Goal: Task Accomplishment & Management: Use online tool/utility

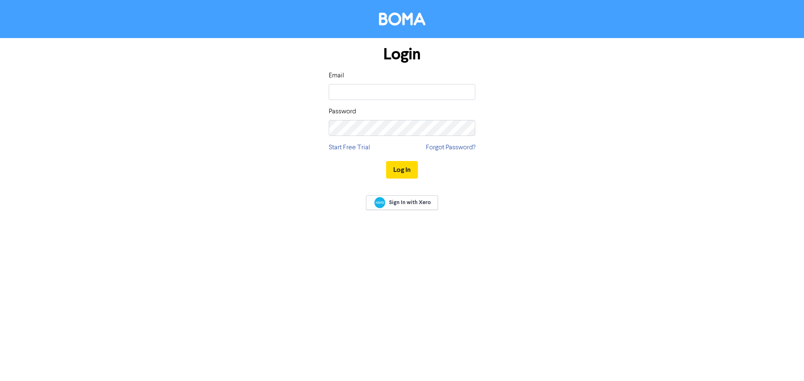
type input "[PERSON_NAME][EMAIL_ADDRESS][DOMAIN_NAME]"
click at [401, 168] on button "Log In" at bounding box center [402, 170] width 32 height 18
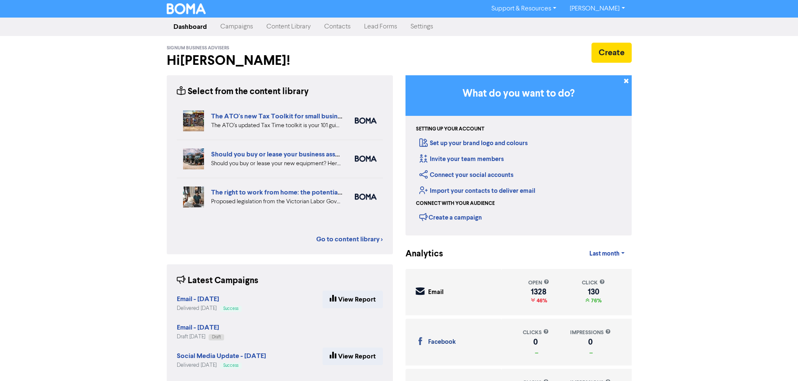
click at [293, 26] on link "Content Library" at bounding box center [289, 26] width 58 height 17
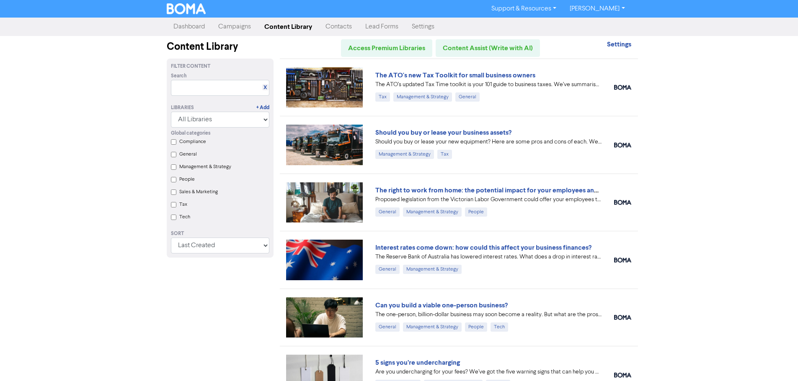
click at [248, 24] on link "Campaigns" at bounding box center [234, 26] width 46 height 17
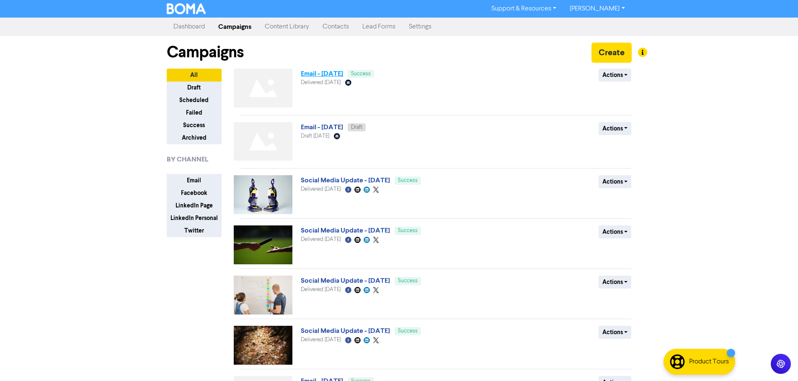
click at [337, 75] on link "Email - [DATE]" at bounding box center [322, 73] width 42 height 8
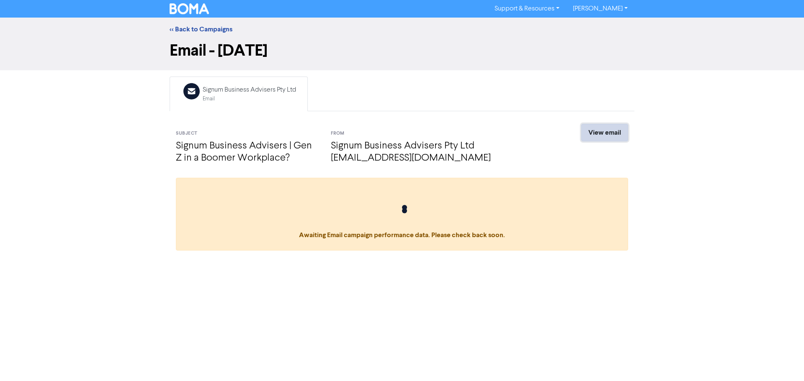
click at [615, 133] on link "View email" at bounding box center [604, 133] width 47 height 18
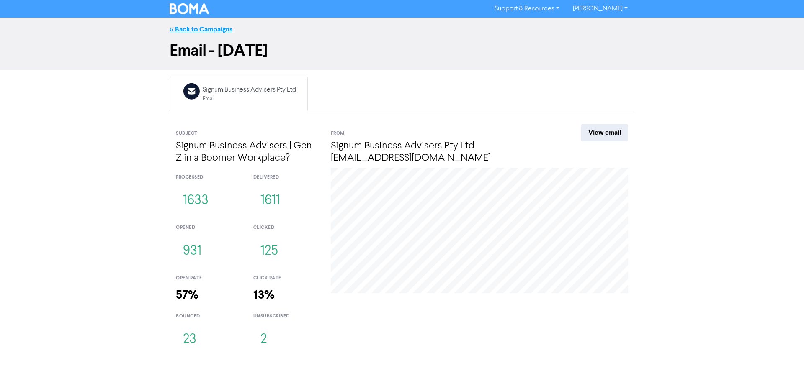
click at [205, 29] on link "<< Back to Campaigns" at bounding box center [201, 29] width 63 height 8
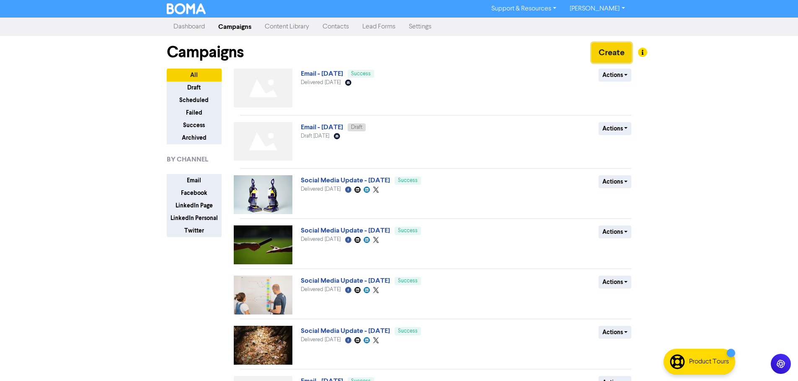
click at [610, 57] on button "Create" at bounding box center [611, 53] width 40 height 20
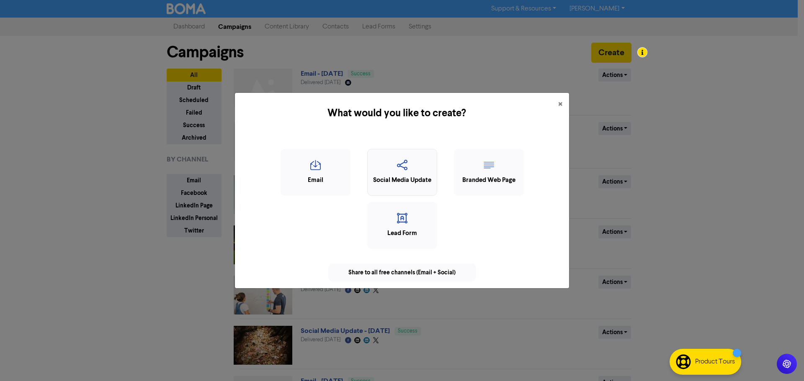
click at [409, 182] on div "Social Media Update" at bounding box center [402, 181] width 61 height 10
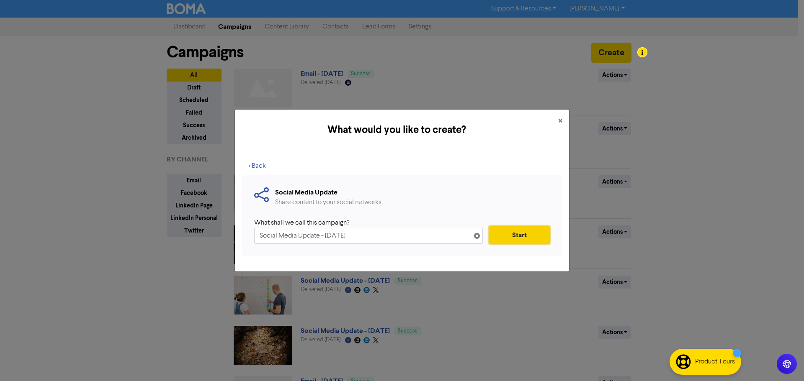
click at [528, 236] on button "Start" at bounding box center [519, 236] width 61 height 18
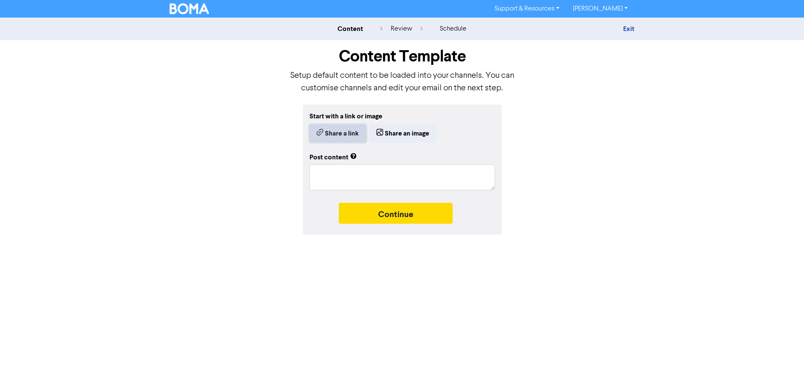
click at [332, 133] on button "Share a link" at bounding box center [337, 134] width 57 height 18
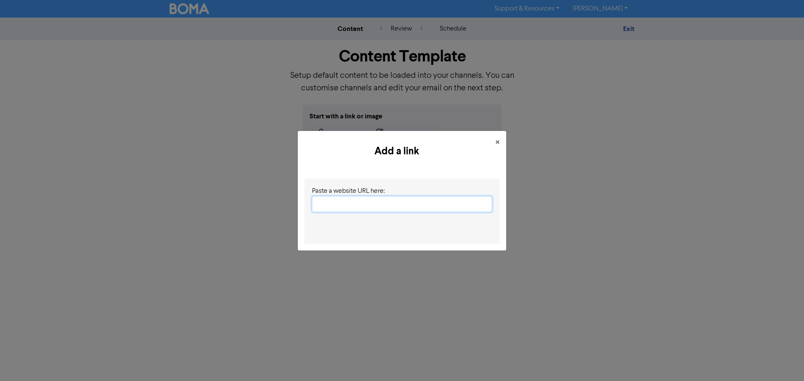
paste input "[URL][DOMAIN_NAME]"
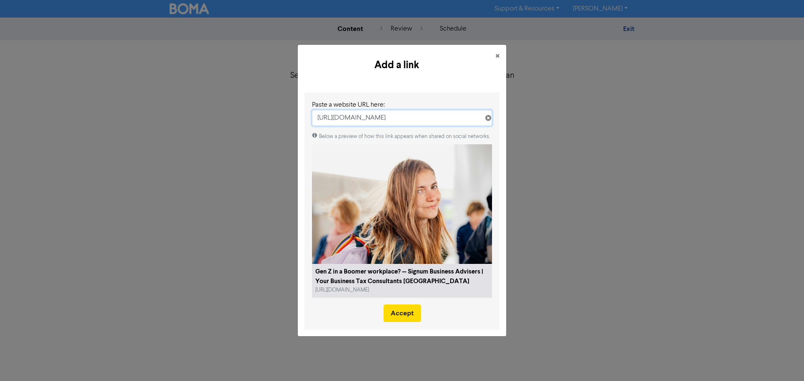
type input "[URL][DOMAIN_NAME]"
click at [412, 257] on object at bounding box center [402, 204] width 180 height 120
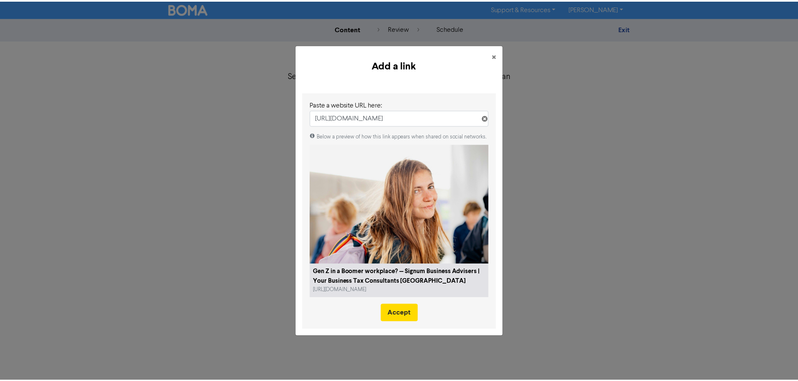
scroll to position [0, 0]
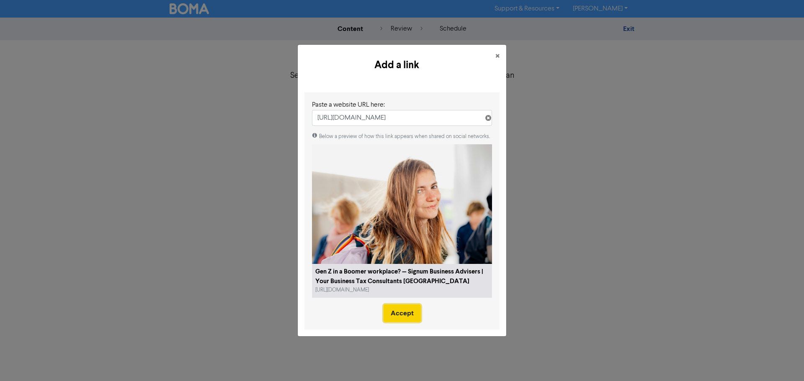
click at [405, 314] on button "Accept" at bounding box center [402, 314] width 37 height 18
type textarea "x"
type textarea "Gen Z workers may not be able to slide seamlessly into a workplace that was des…"
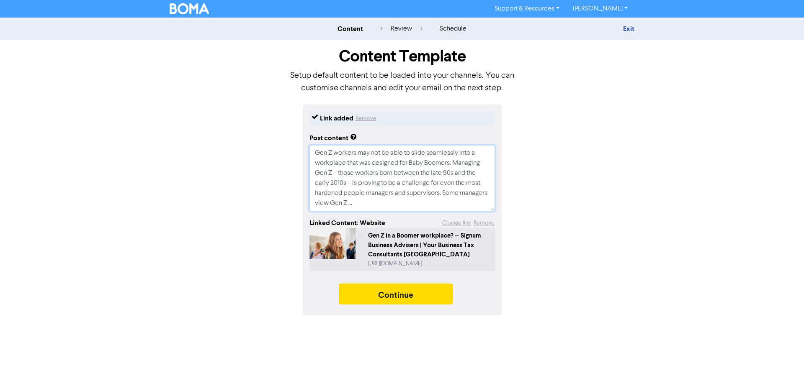
drag, startPoint x: 385, startPoint y: 204, endPoint x: 301, endPoint y: 147, distance: 101.0
click at [301, 147] on div "Link added Remove Post content Gen Z workers may not be able to slide seamlessl…" at bounding box center [401, 210] width 477 height 211
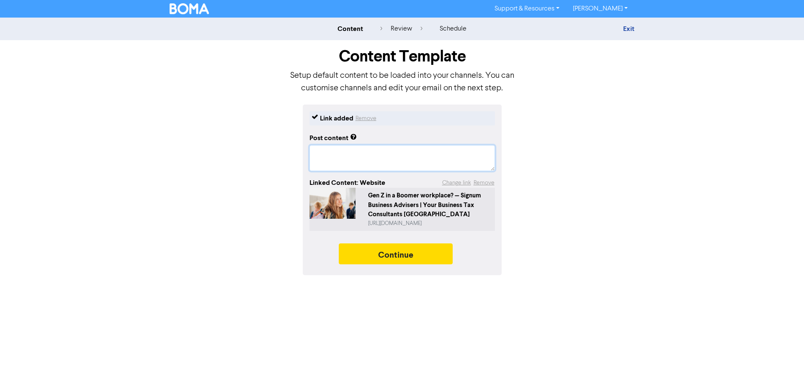
paste textarea "7 in 10 managers liken supervising Gen Z to babysitting or parenting. But is yo…"
type textarea "x"
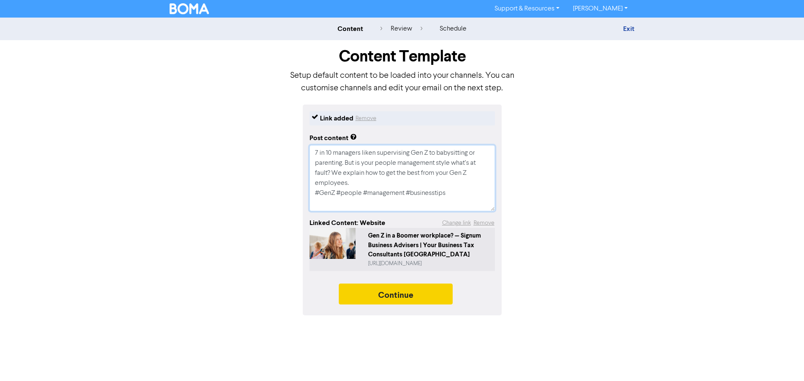
type textarea "7 in 10 managers liken supervising Gen Z to babysitting or parenting. But is yo…"
click at [388, 299] on button "Continue" at bounding box center [396, 294] width 114 height 21
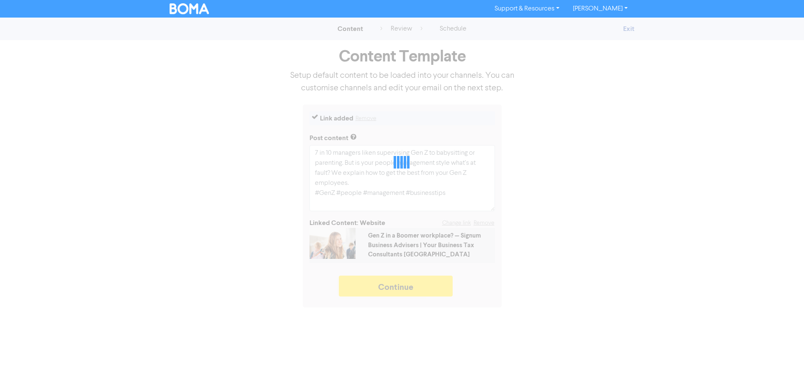
type textarea "x"
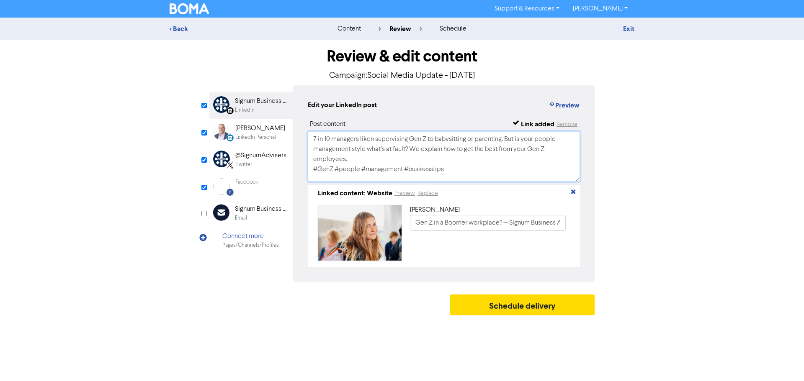
drag, startPoint x: 466, startPoint y: 171, endPoint x: 303, endPoint y: 129, distance: 168.7
click at [303, 129] on div "Edit your LinkedIn post Preview Post content Link added Remove 7 in 10 managers…" at bounding box center [443, 183] width 301 height 197
click at [271, 132] on div "[PERSON_NAME]" at bounding box center [260, 129] width 50 height 10
click at [246, 155] on div "@SignumAdvisers" at bounding box center [260, 156] width 51 height 10
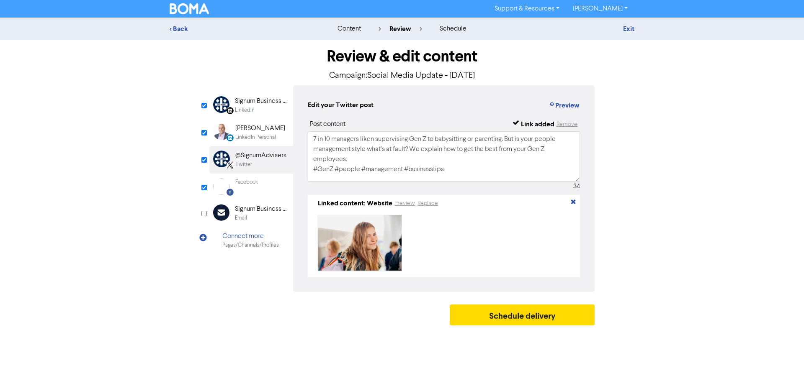
click at [252, 182] on div "Facebook" at bounding box center [246, 182] width 23 height 8
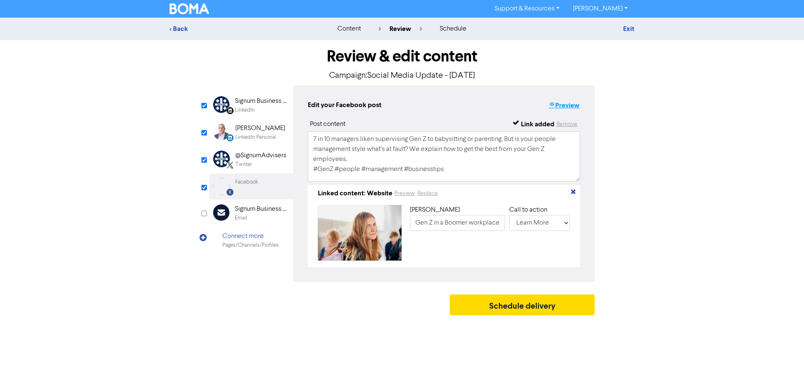
click at [567, 108] on button "Preview" at bounding box center [564, 105] width 32 height 11
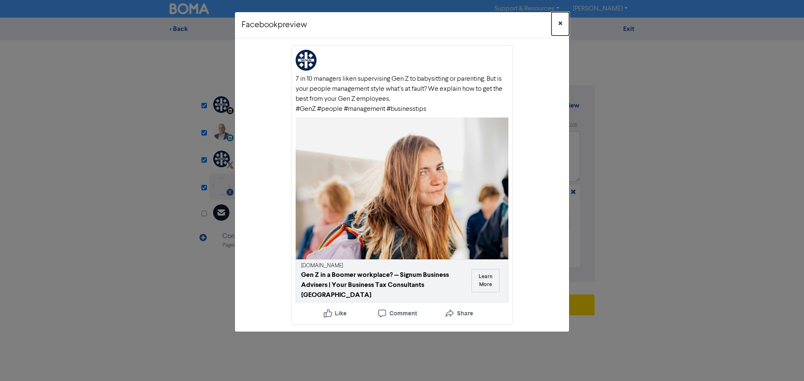
click at [560, 24] on span "×" at bounding box center [560, 24] width 4 height 13
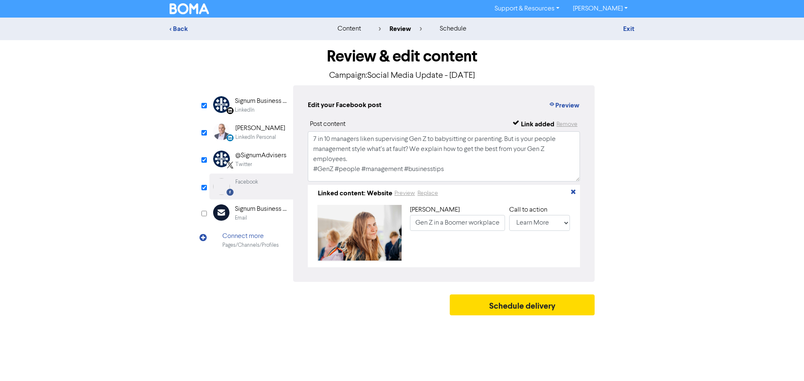
click at [257, 106] on div "LinkedIn" at bounding box center [262, 110] width 54 height 8
click at [241, 131] on div "[PERSON_NAME]" at bounding box center [260, 129] width 50 height 10
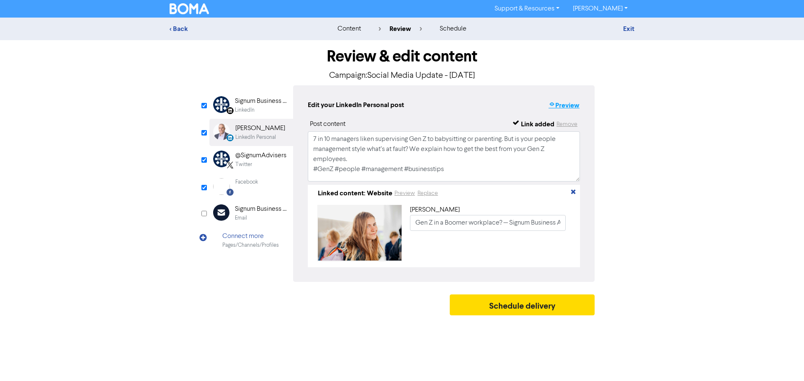
click at [565, 108] on button "Preview" at bounding box center [564, 105] width 32 height 11
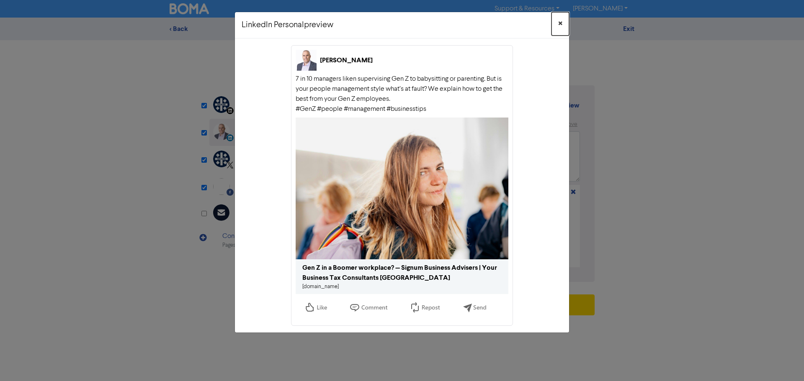
click at [562, 23] on button "×" at bounding box center [560, 23] width 18 height 23
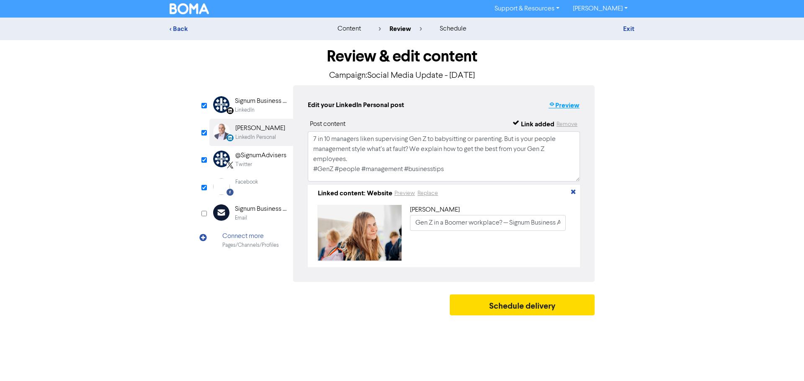
click at [556, 106] on button "Preview" at bounding box center [564, 105] width 32 height 11
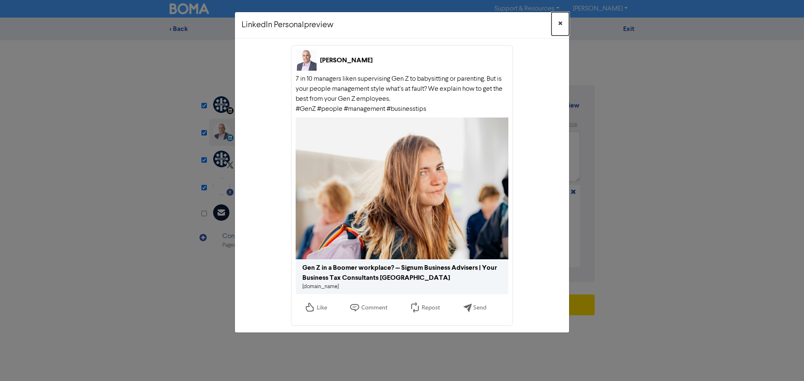
click at [561, 21] on span "×" at bounding box center [560, 24] width 4 height 13
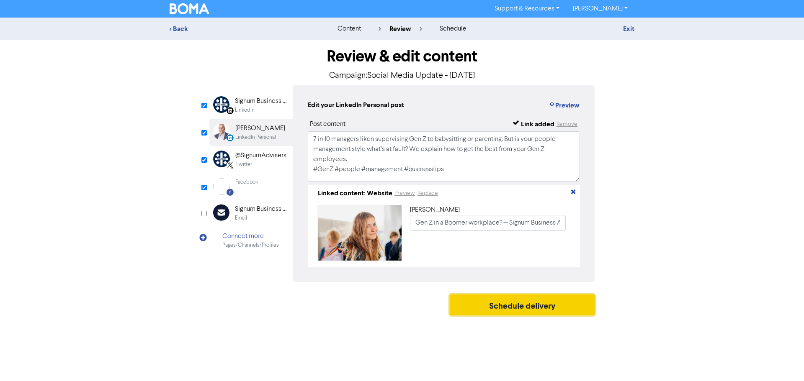
click at [515, 308] on button "Schedule delivery" at bounding box center [522, 305] width 145 height 21
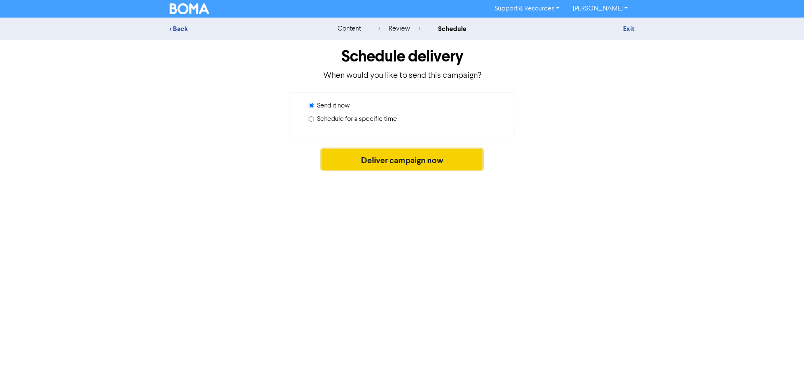
click at [397, 159] on button "Deliver campaign now" at bounding box center [402, 159] width 161 height 21
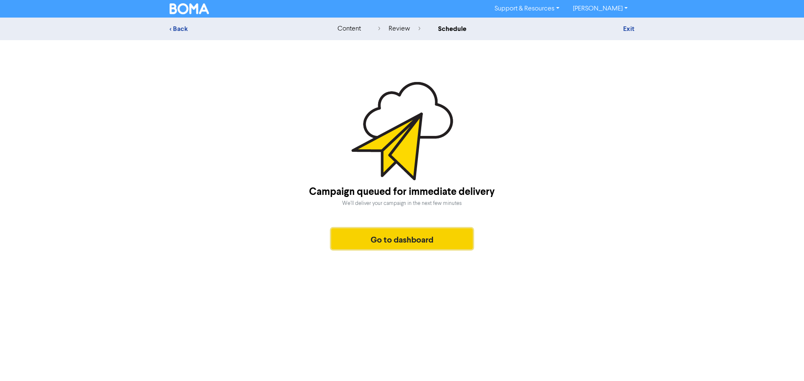
click at [399, 241] on button "Go to dashboard" at bounding box center [402, 239] width 142 height 21
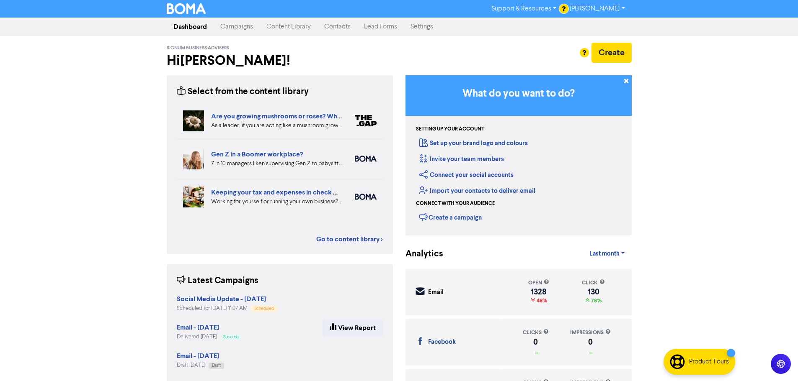
click at [234, 24] on link "Campaigns" at bounding box center [237, 26] width 46 height 17
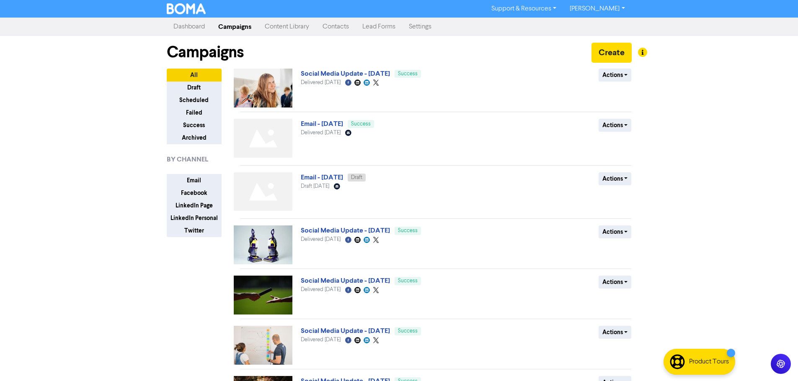
click at [296, 31] on link "Content Library" at bounding box center [287, 26] width 58 height 17
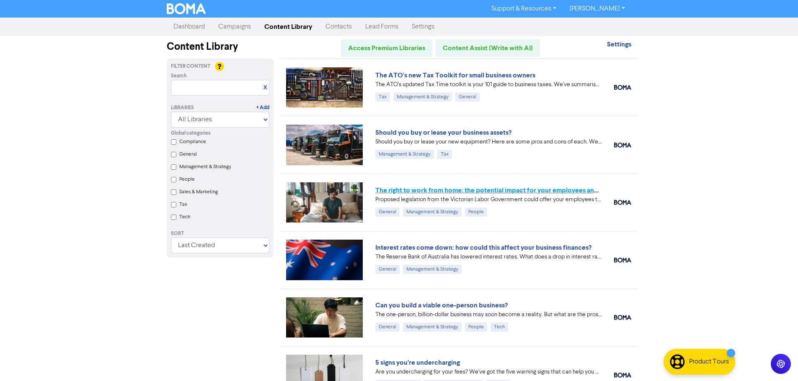
click at [528, 190] on link "The right to work from home: the potential impact for your employees and busine…" at bounding box center [500, 190] width 250 height 8
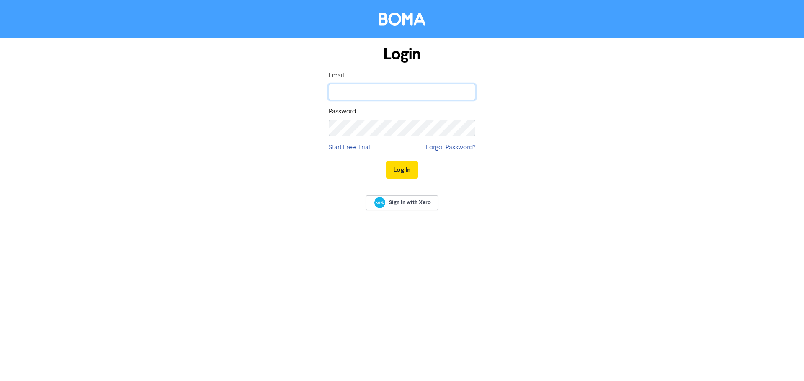
click at [395, 89] on input "email" at bounding box center [402, 92] width 147 height 16
type input "[PERSON_NAME][EMAIL_ADDRESS][DOMAIN_NAME]"
drag, startPoint x: 407, startPoint y: 170, endPoint x: 402, endPoint y: 172, distance: 6.1
click at [406, 170] on button "Log In" at bounding box center [402, 170] width 32 height 18
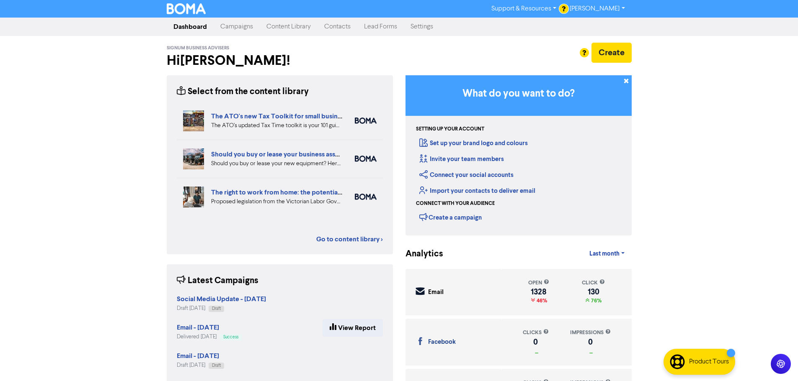
click at [294, 22] on link "Content Library" at bounding box center [289, 26] width 58 height 17
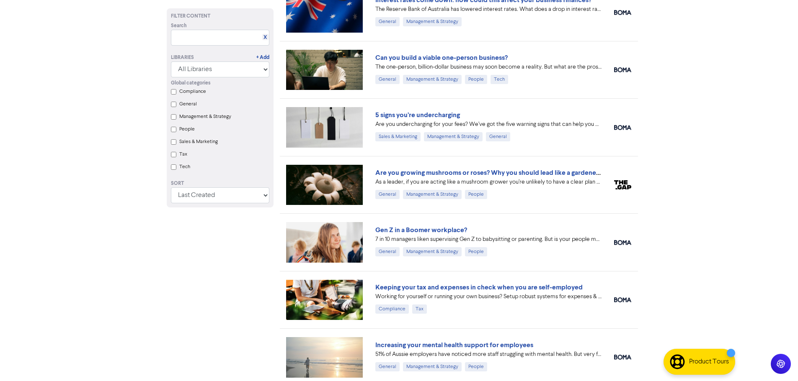
scroll to position [251, 0]
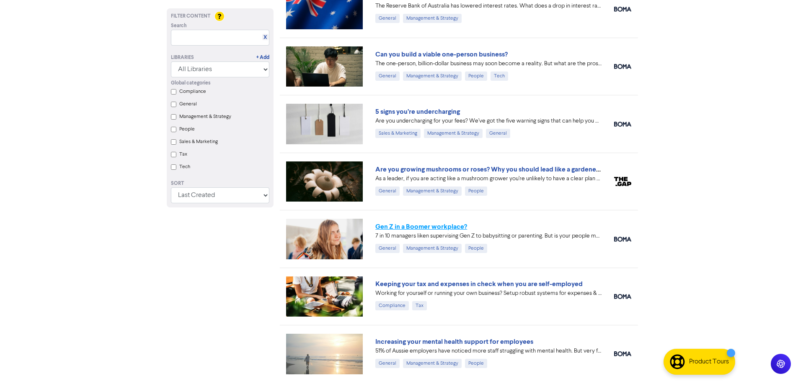
click at [431, 227] on link "Gen Z in a Boomer workplace?" at bounding box center [421, 227] width 92 height 8
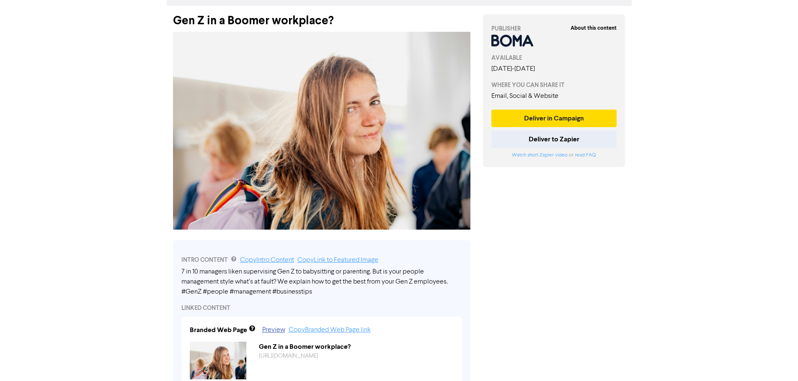
scroll to position [84, 0]
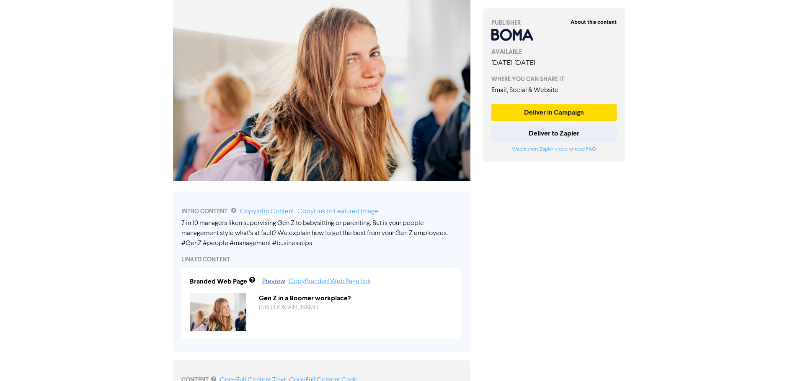
drag, startPoint x: 325, startPoint y: 245, endPoint x: 200, endPoint y: 232, distance: 126.3
click at [200, 232] on div "7 in 10 managers liken supervising Gen Z to babysitting or parenting. But is yo…" at bounding box center [321, 234] width 281 height 30
click at [281, 212] on link "Copy Intro Content" at bounding box center [267, 211] width 54 height 7
